Goal: Task Accomplishment & Management: Complete application form

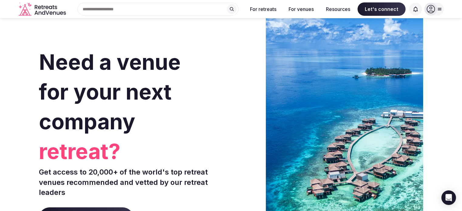
click at [429, 8] on icon at bounding box center [430, 9] width 8 height 8
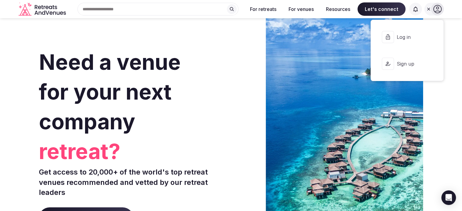
click at [395, 37] on button "Log in" at bounding box center [407, 37] width 63 height 24
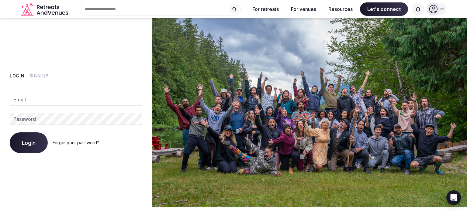
click at [438, 7] on div at bounding box center [432, 9] width 13 height 13
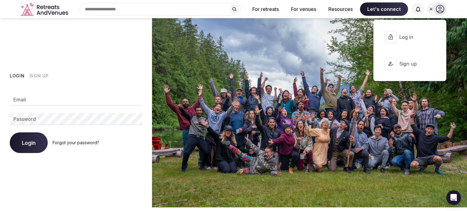
click at [407, 67] on span "Sign up" at bounding box center [413, 63] width 29 height 7
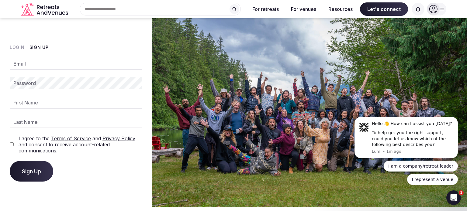
click at [441, 5] on div at bounding box center [435, 9] width 19 height 13
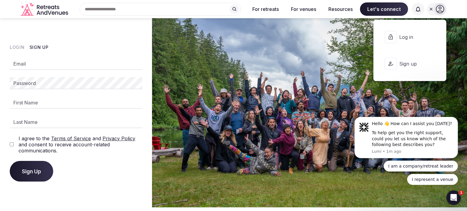
click at [441, 5] on icon at bounding box center [440, 9] width 8 height 8
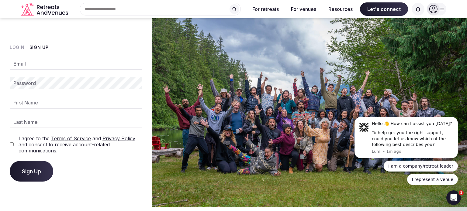
click at [43, 66] on input "Email" at bounding box center [76, 64] width 132 height 12
click at [55, 62] on input "Email" at bounding box center [76, 64] width 132 height 12
click at [57, 59] on input "Email" at bounding box center [76, 64] width 132 height 12
